Goal: Find specific page/section: Find specific page/section

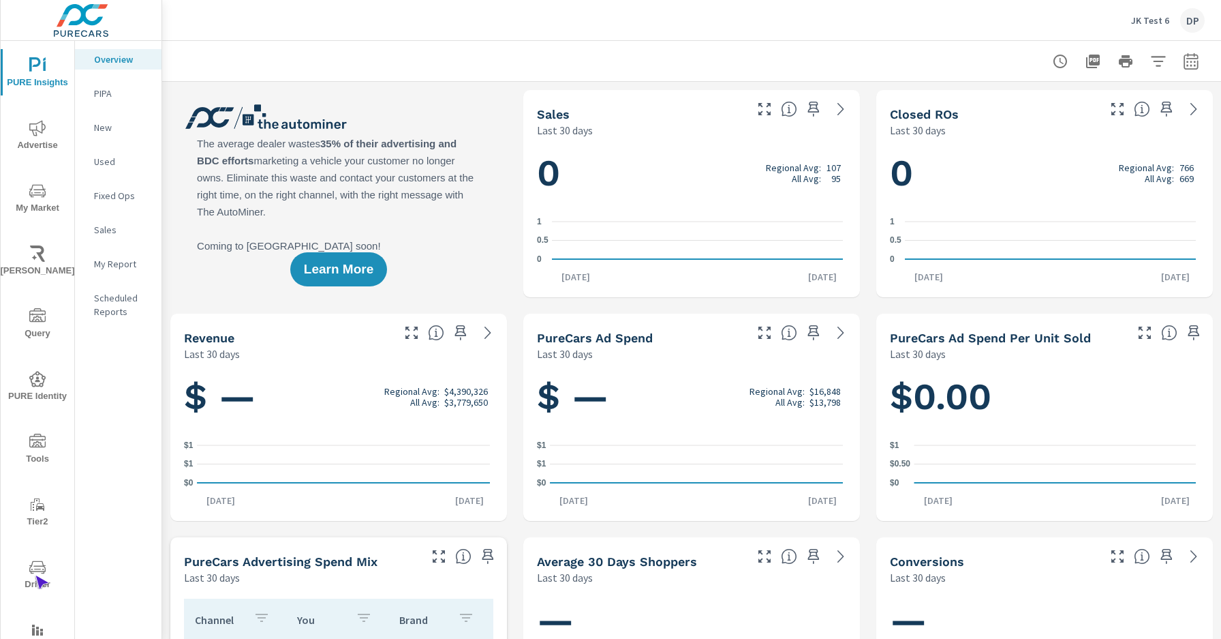
click at [35, 575] on span "Driver" at bounding box center [37, 575] width 65 height 33
